Goal: Transaction & Acquisition: Purchase product/service

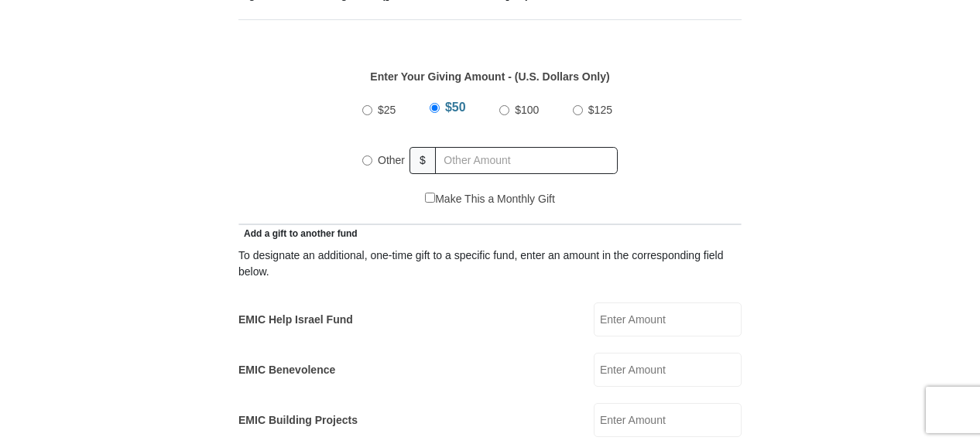
scroll to position [709, 0]
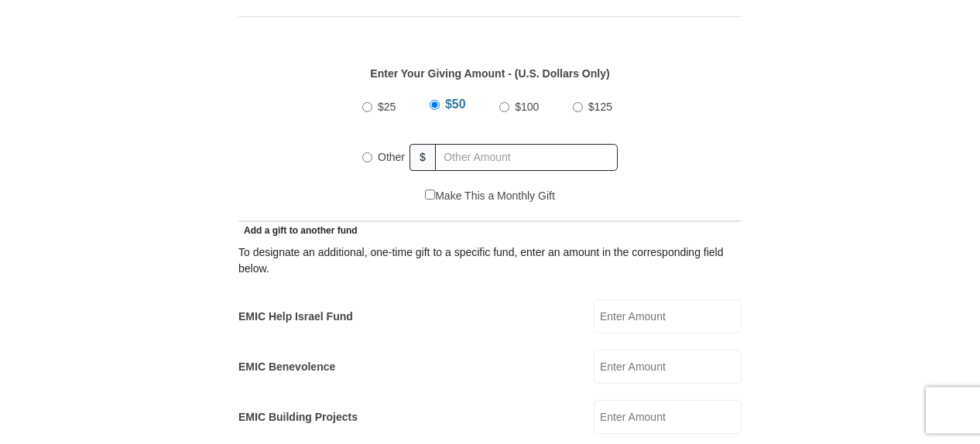
click at [366, 153] on input "Other" at bounding box center [367, 158] width 10 height 10
radio input "true"
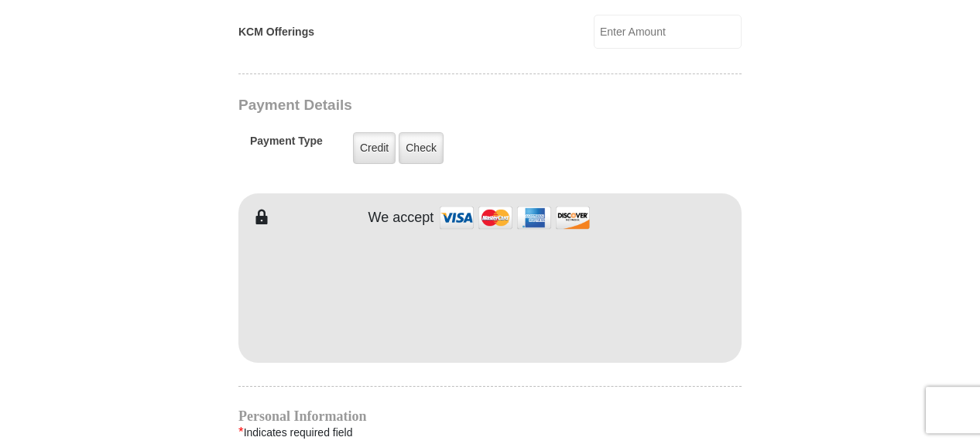
scroll to position [1210, 0]
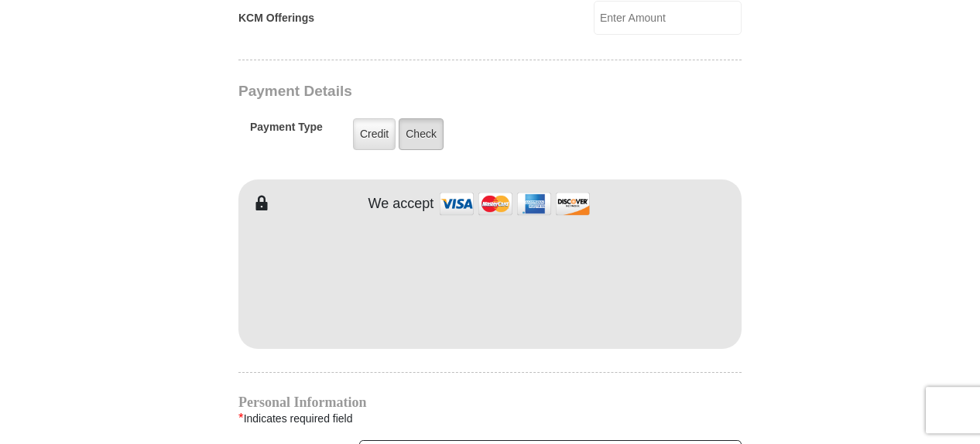
type input "200"
click at [425, 118] on label "Check" at bounding box center [421, 134] width 45 height 32
click at [0, 0] on input "Check" at bounding box center [0, 0] width 0 height 0
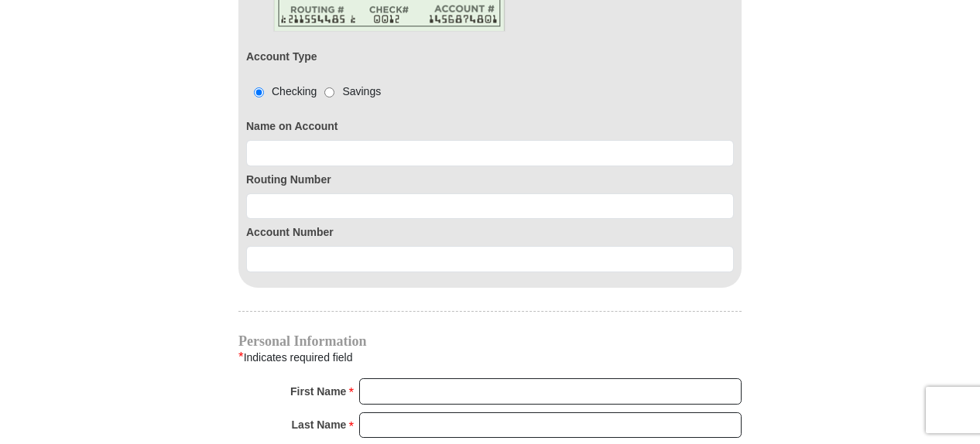
scroll to position [1452, 0]
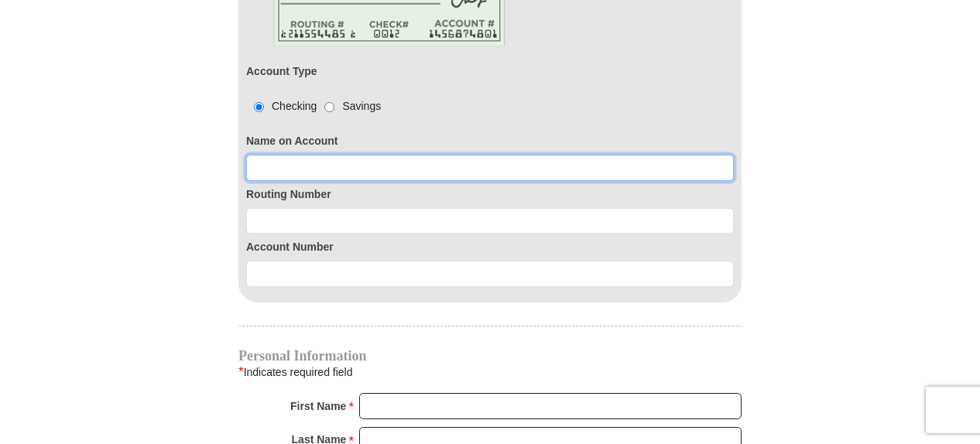
click at [263, 155] on input at bounding box center [490, 168] width 488 height 26
type input "Cynthia D Jernigan"
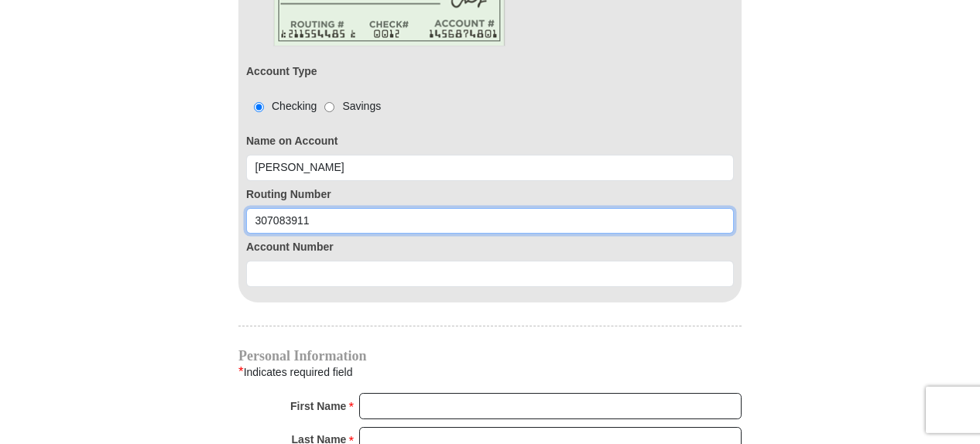
type input "307083911"
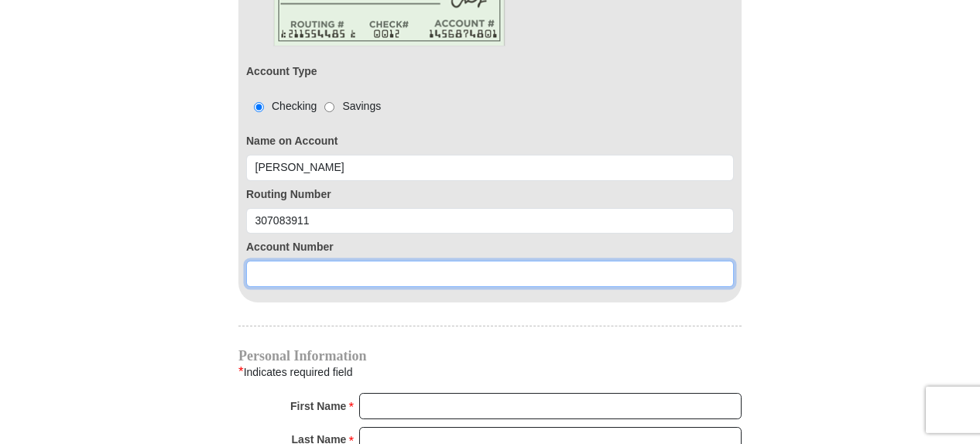
click at [263, 261] on input at bounding box center [490, 274] width 488 height 26
type input "9148140140"
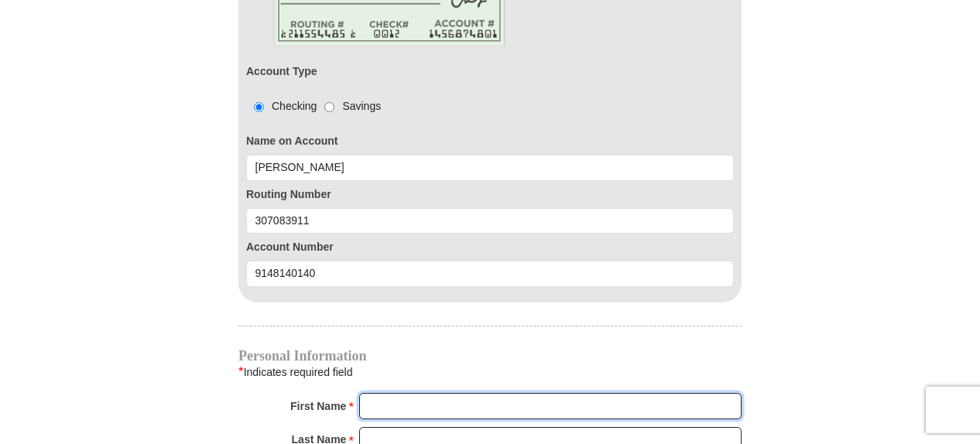
click at [402, 393] on input "First Name *" at bounding box center [550, 406] width 383 height 26
type input "Dianne"
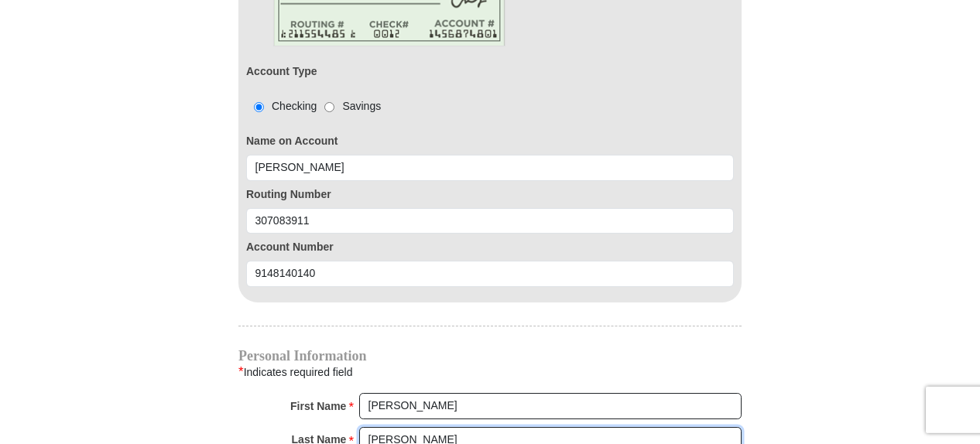
type input "Jernigan"
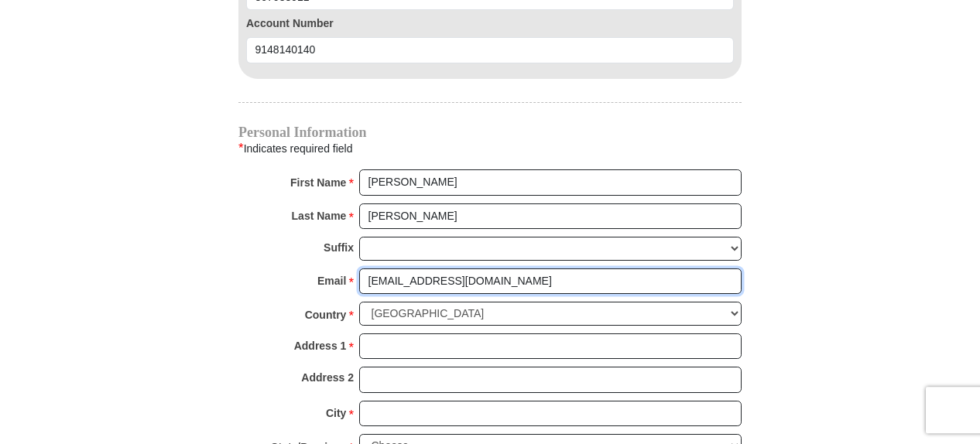
type input "diannejernigan@hotmail.com"
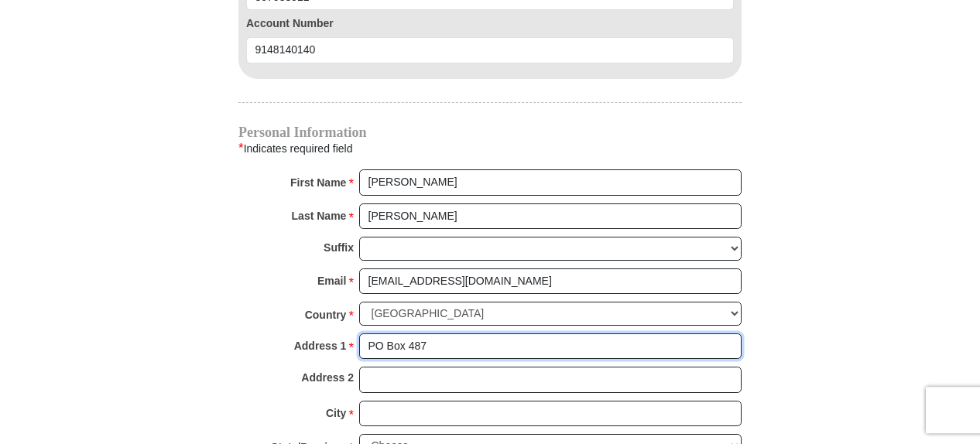
type input "PO Box 487"
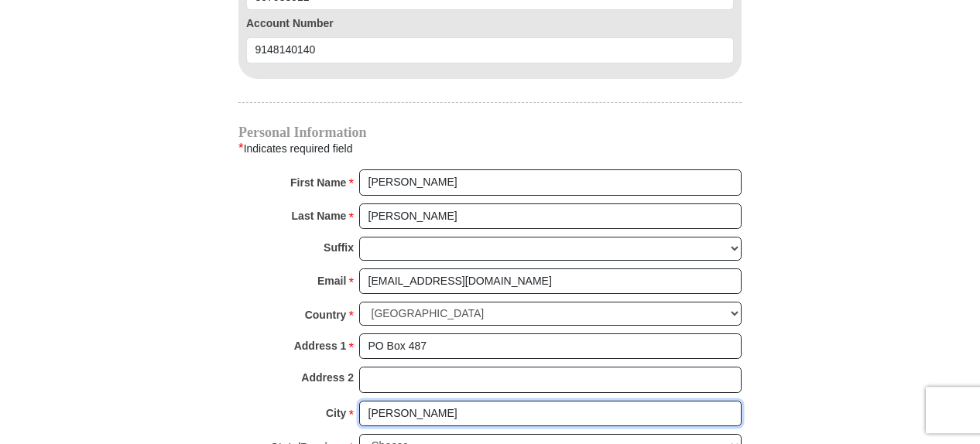
type input "McIntosh"
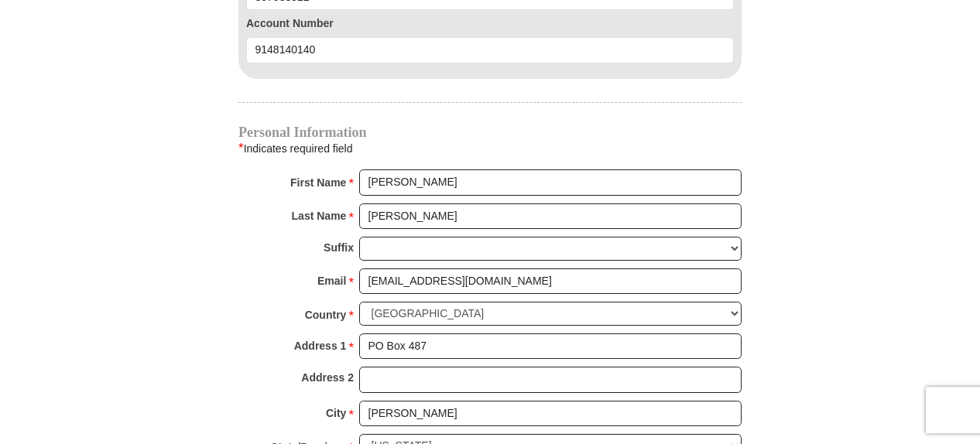
scroll to position [1898, 0]
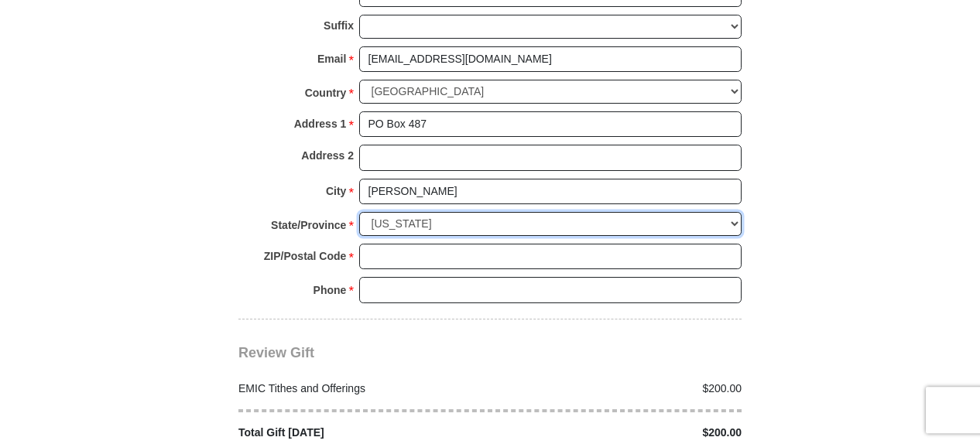
click at [359, 212] on select "Choose Alabama Alaska American Samoa Arizona Arkansas Armed Forces Americas Arm…" at bounding box center [550, 224] width 383 height 24
select select "NM"
click option "New Mexico" at bounding box center [0, 0] width 0 height 0
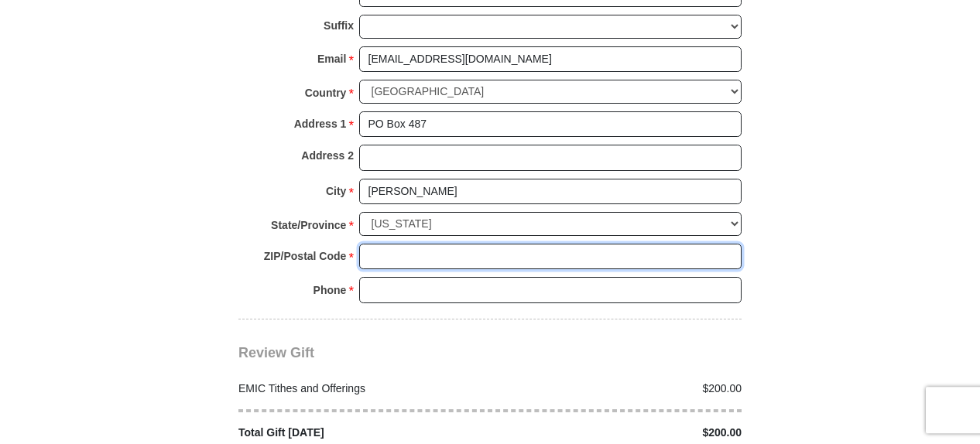
click at [379, 244] on input "ZIP/Postal Code *" at bounding box center [550, 257] width 383 height 26
type input "87032"
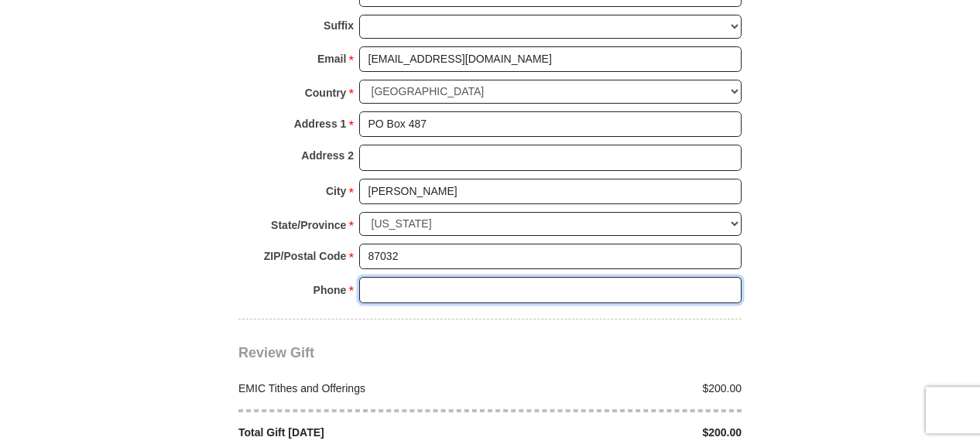
click at [403, 277] on input "Phone * *" at bounding box center [550, 290] width 383 height 26
type input "5054146920"
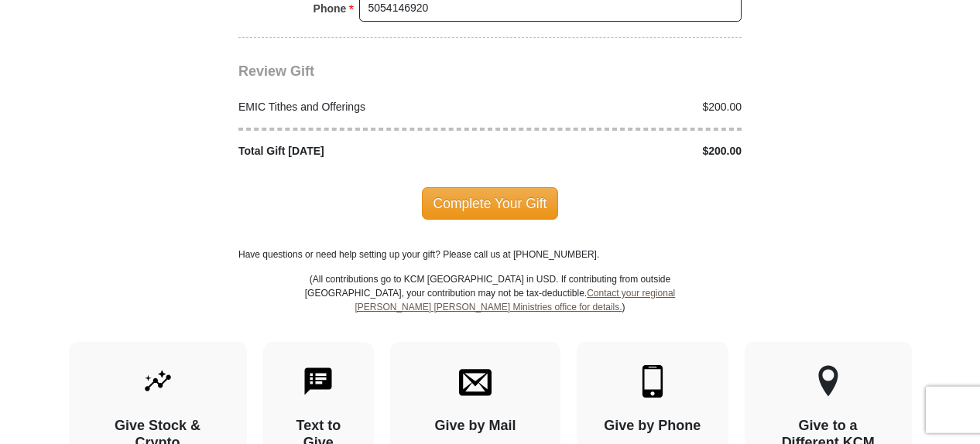
scroll to position [2170, 0]
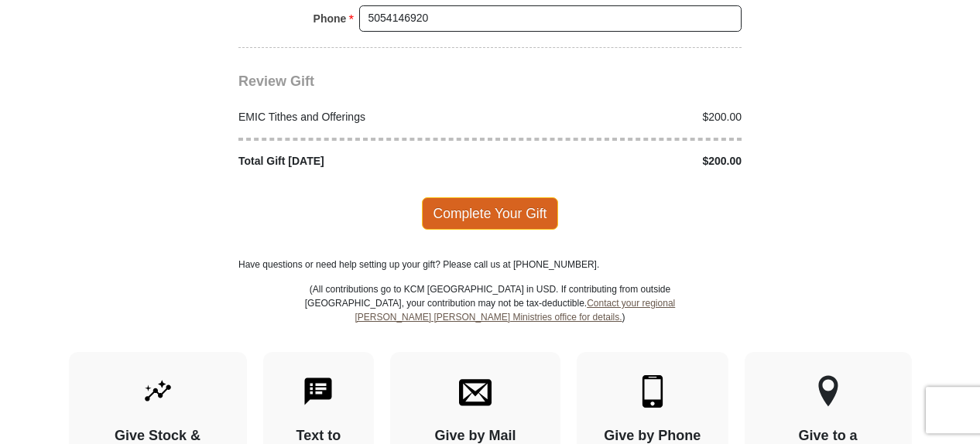
click at [489, 197] on span "Complete Your Gift" at bounding box center [490, 213] width 137 height 33
